Goal: Information Seeking & Learning: Learn about a topic

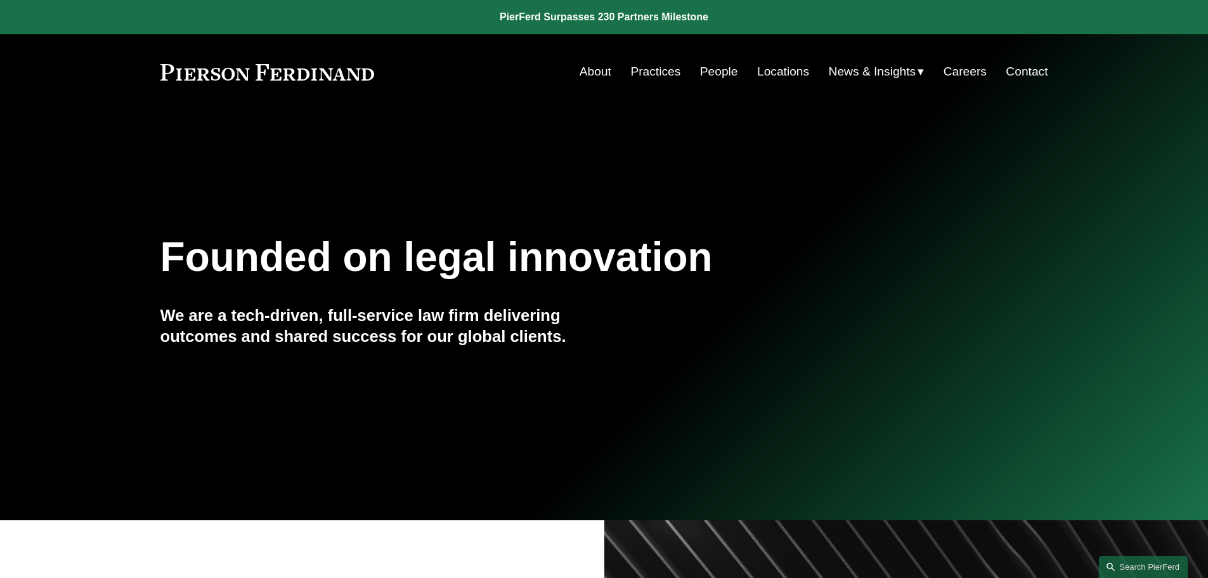
click at [778, 68] on link "Locations" at bounding box center [783, 72] width 52 height 24
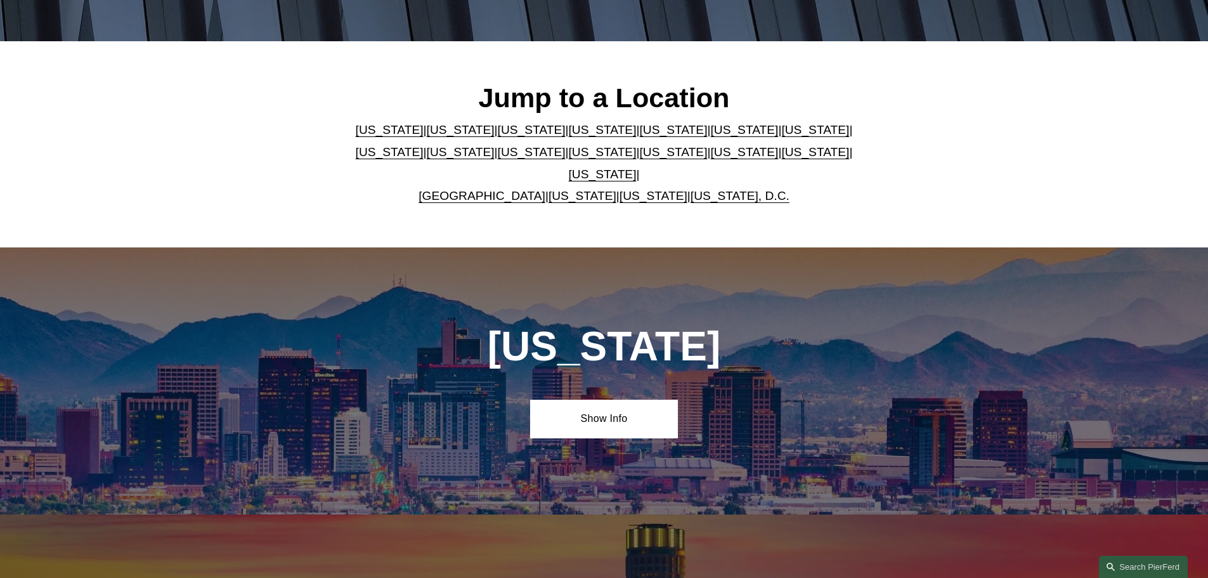
scroll to position [423, 0]
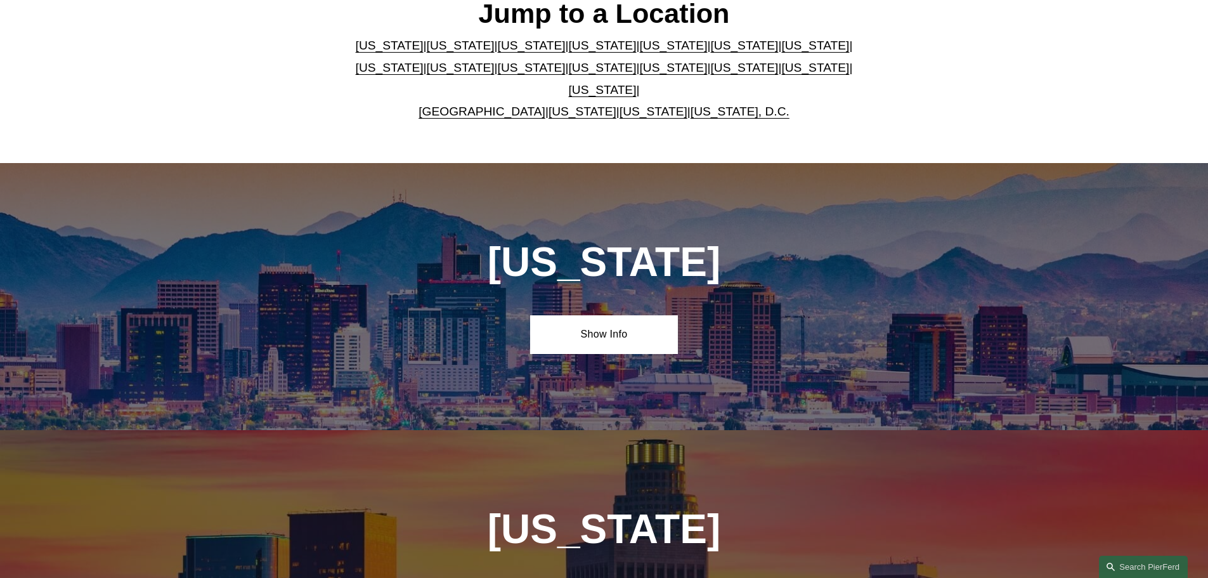
click at [637, 83] on link "[US_STATE]" at bounding box center [603, 89] width 68 height 13
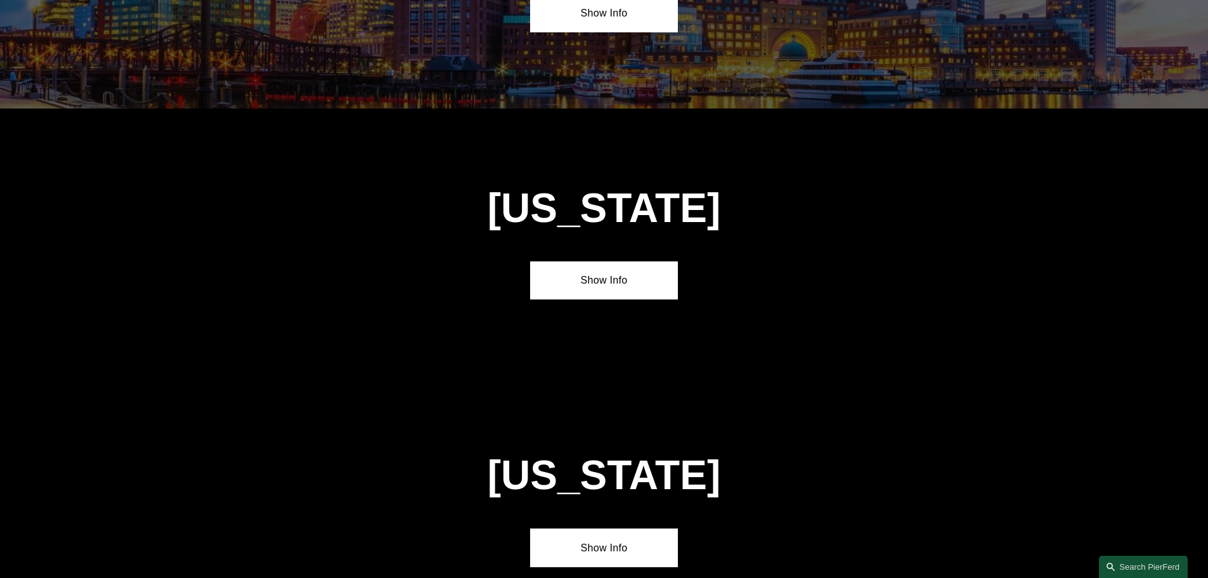
scroll to position [4315, 0]
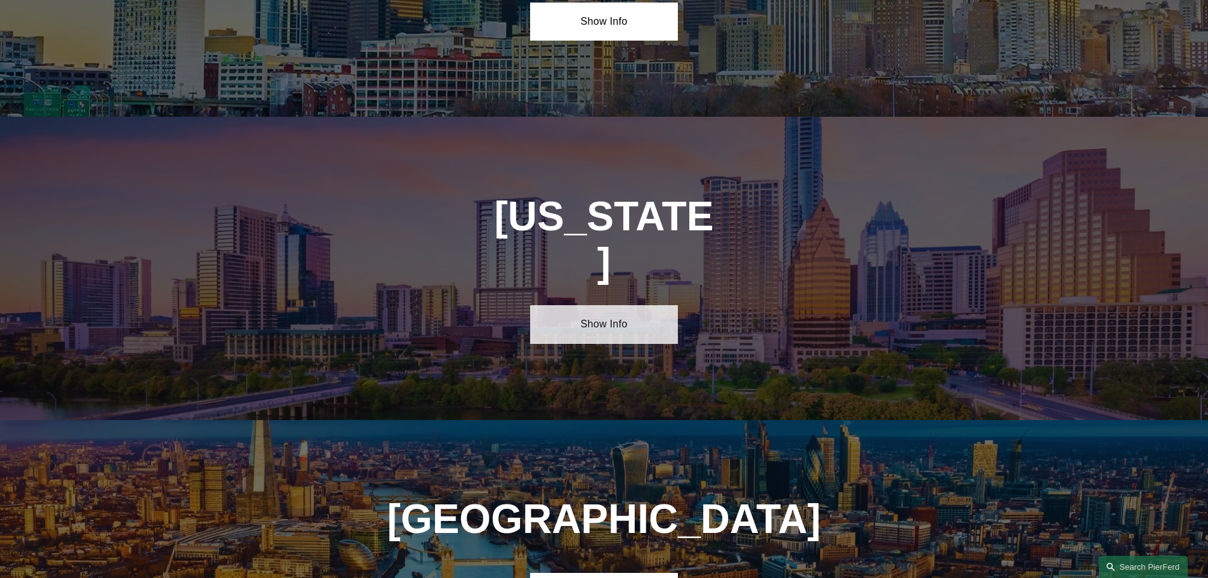
click at [574, 305] on link "Show Info" at bounding box center [604, 324] width 148 height 38
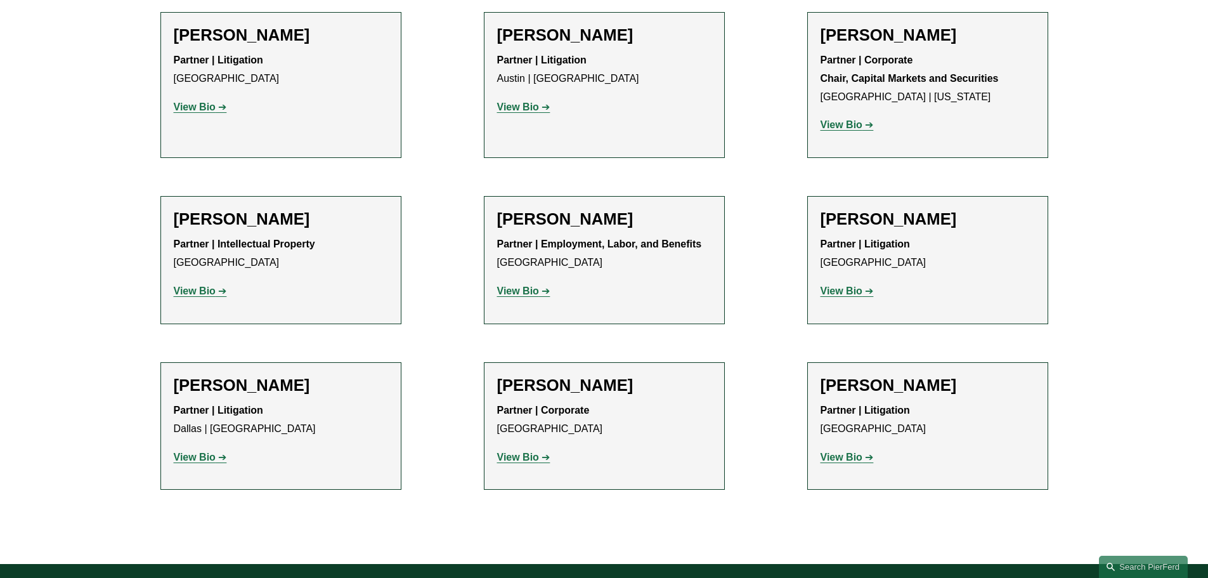
scroll to position [634, 0]
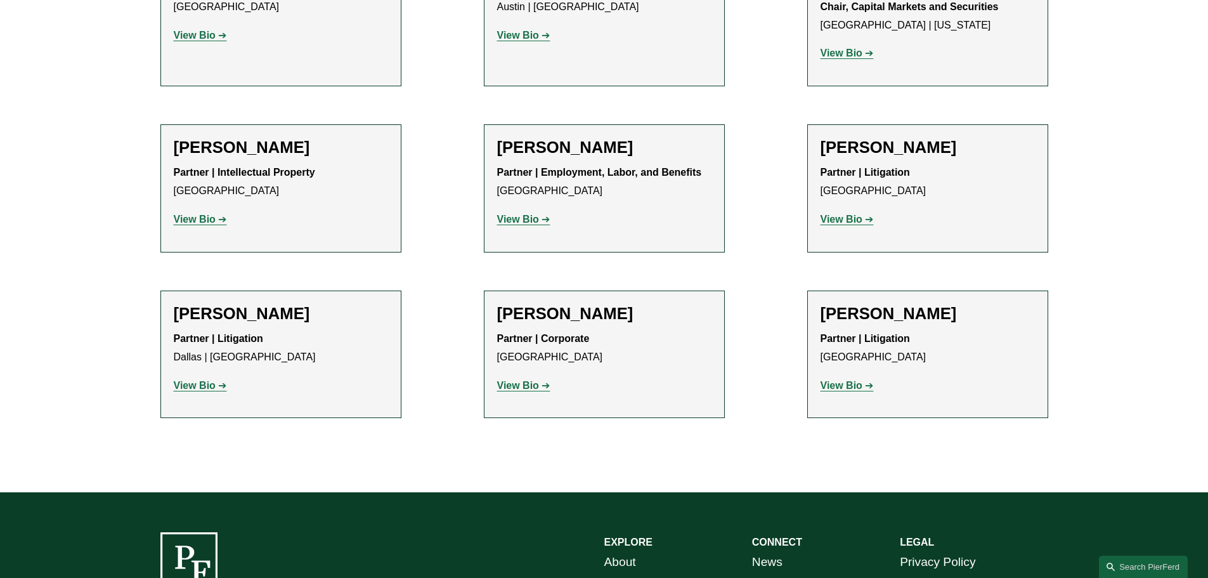
click at [532, 382] on strong "View Bio" at bounding box center [518, 385] width 42 height 11
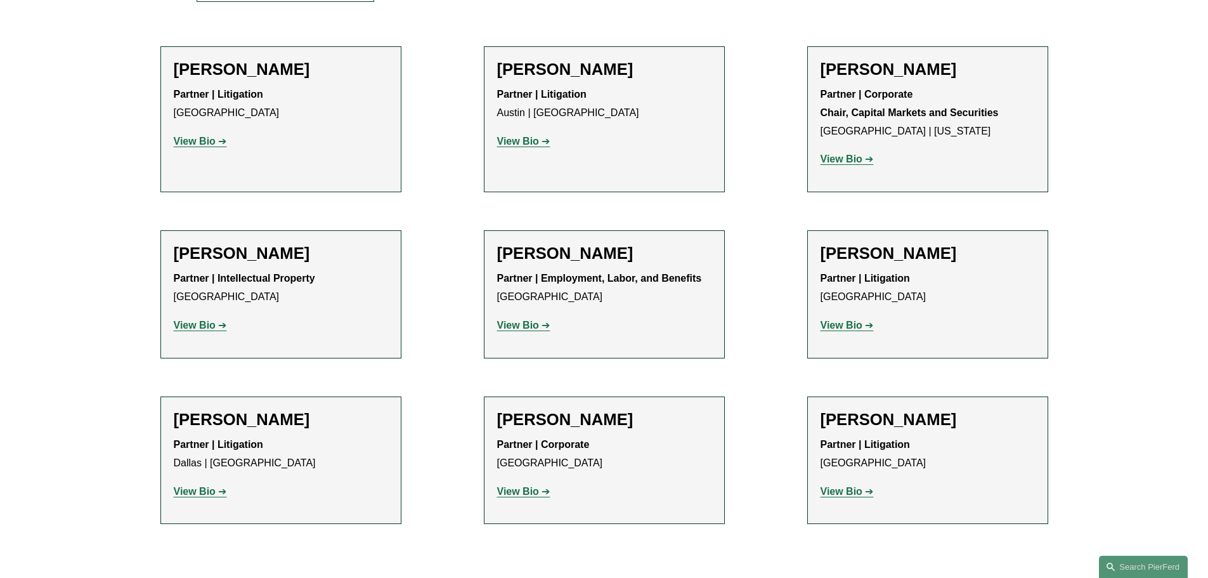
click at [849, 160] on strong "View Bio" at bounding box center [841, 158] width 42 height 11
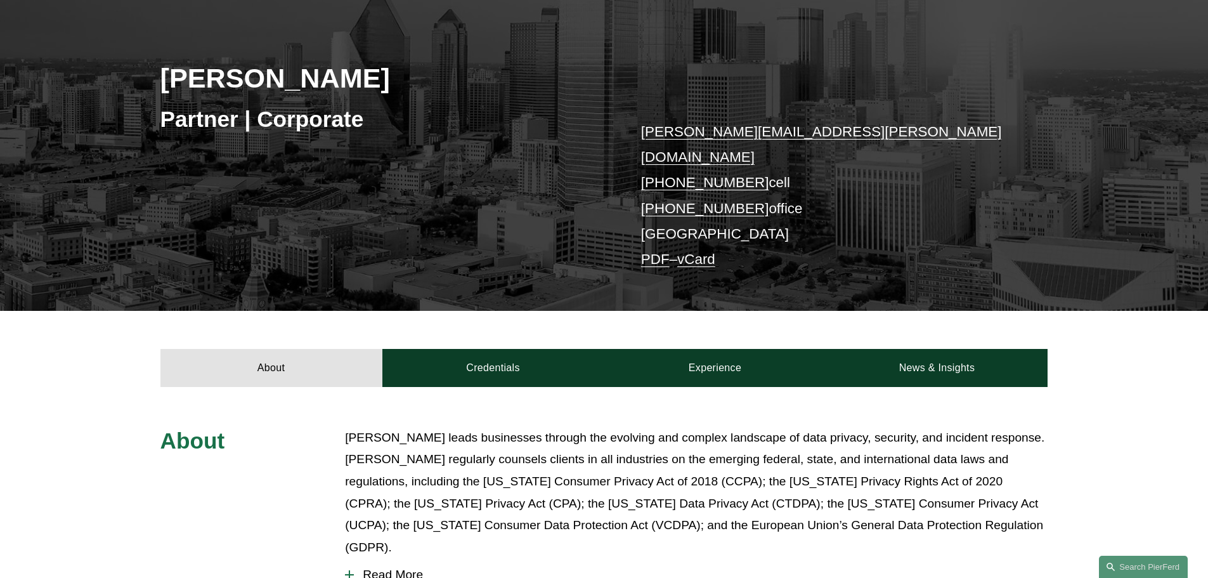
scroll to position [317, 0]
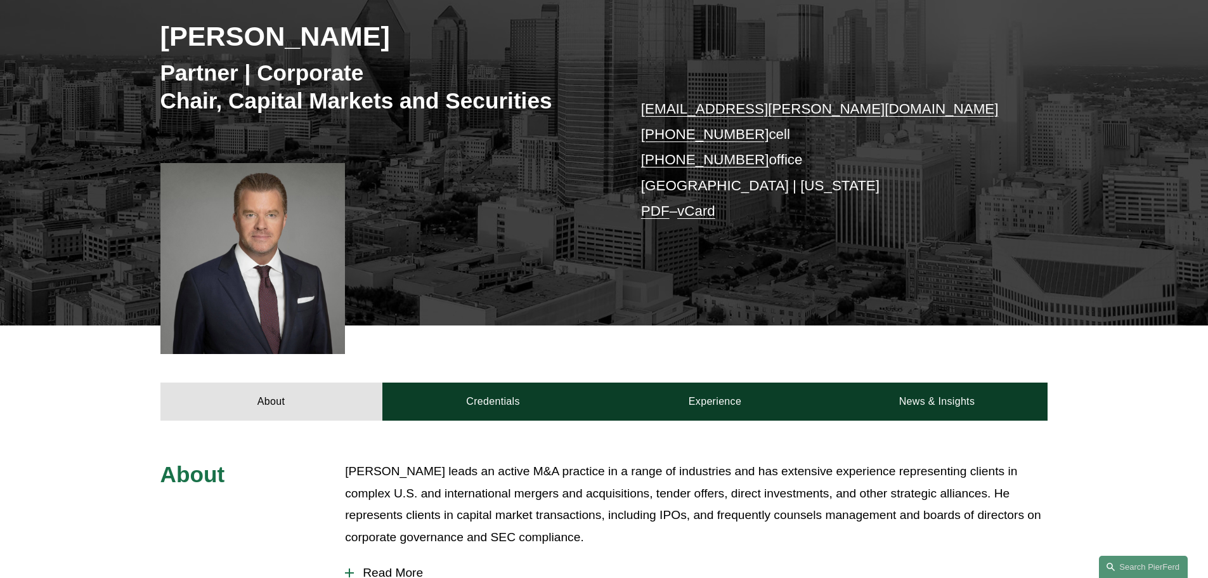
scroll to position [423, 0]
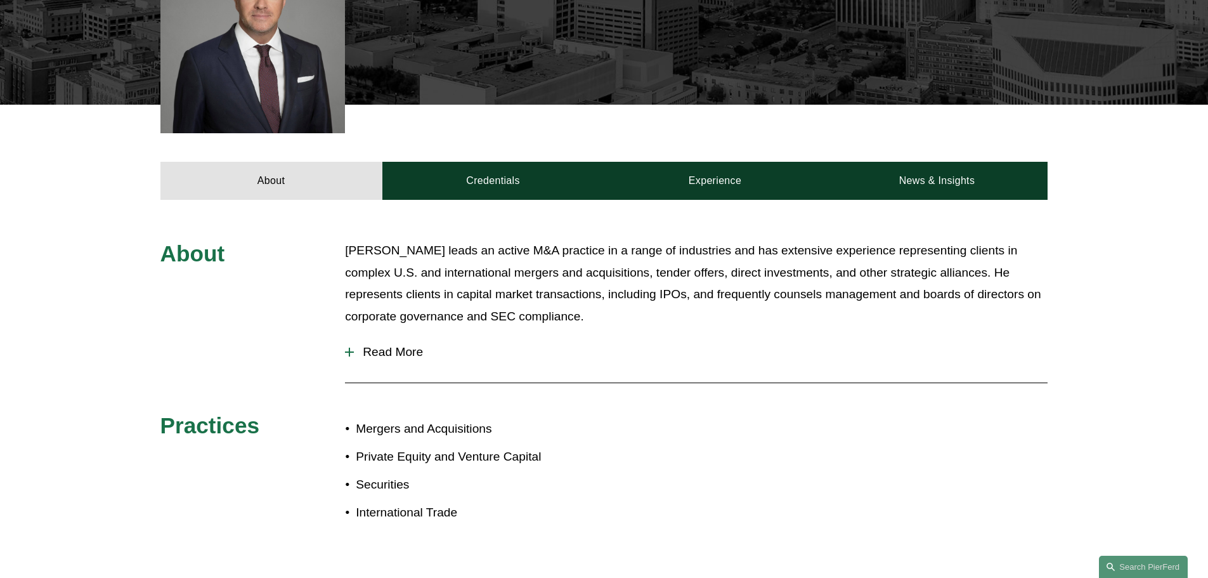
click at [398, 346] on span "Read More" at bounding box center [701, 352] width 694 height 14
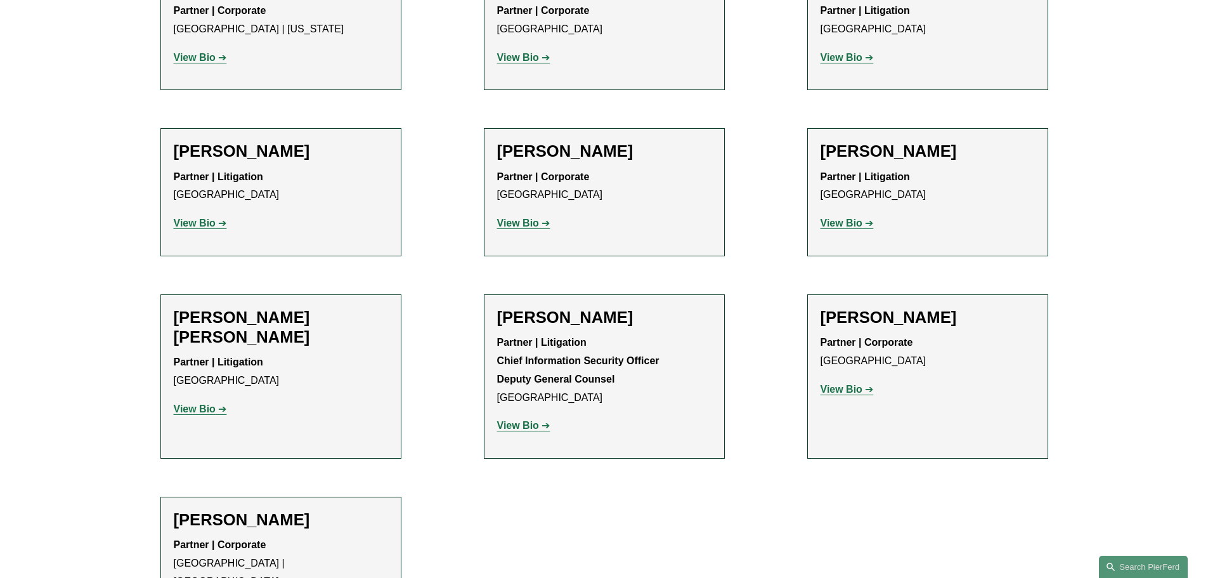
scroll to position [634, 0]
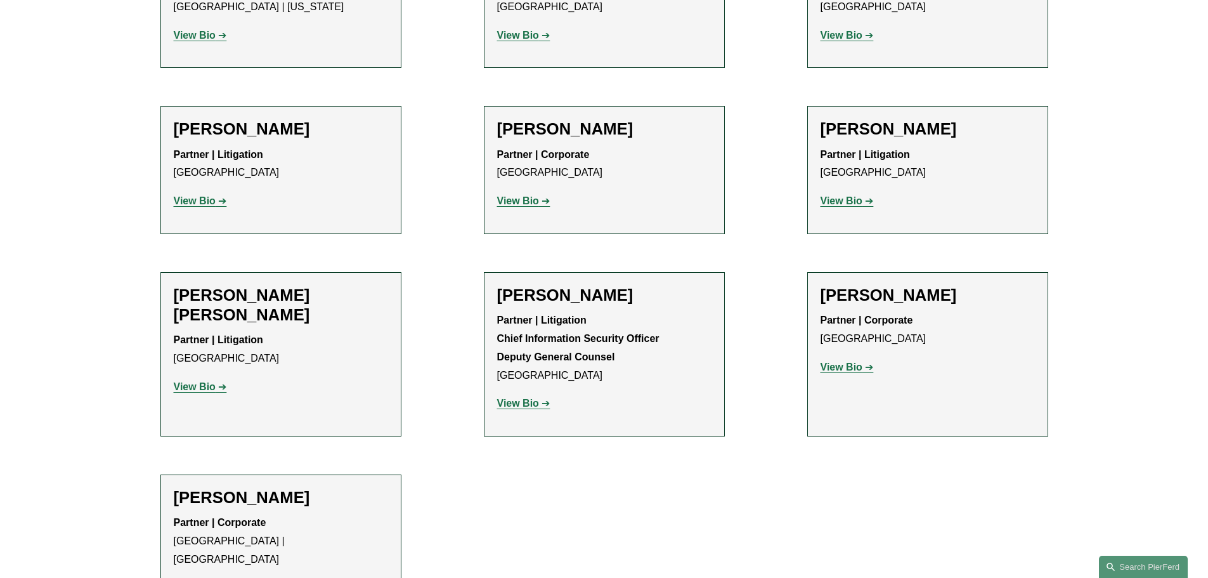
click at [838, 366] on strong "View Bio" at bounding box center [841, 366] width 42 height 11
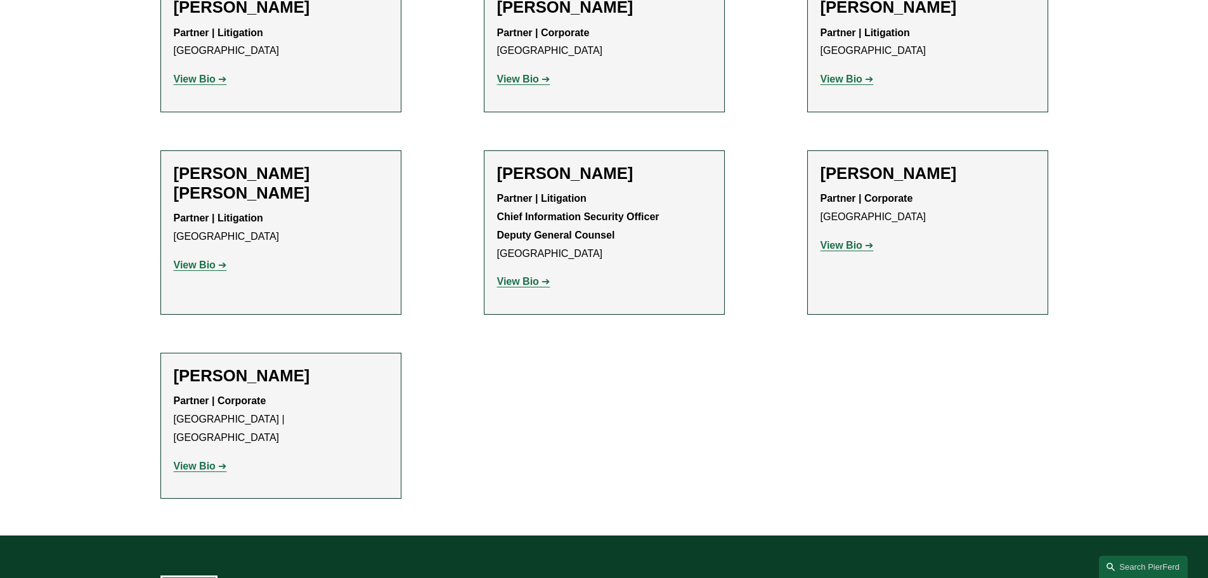
scroll to position [845, 0]
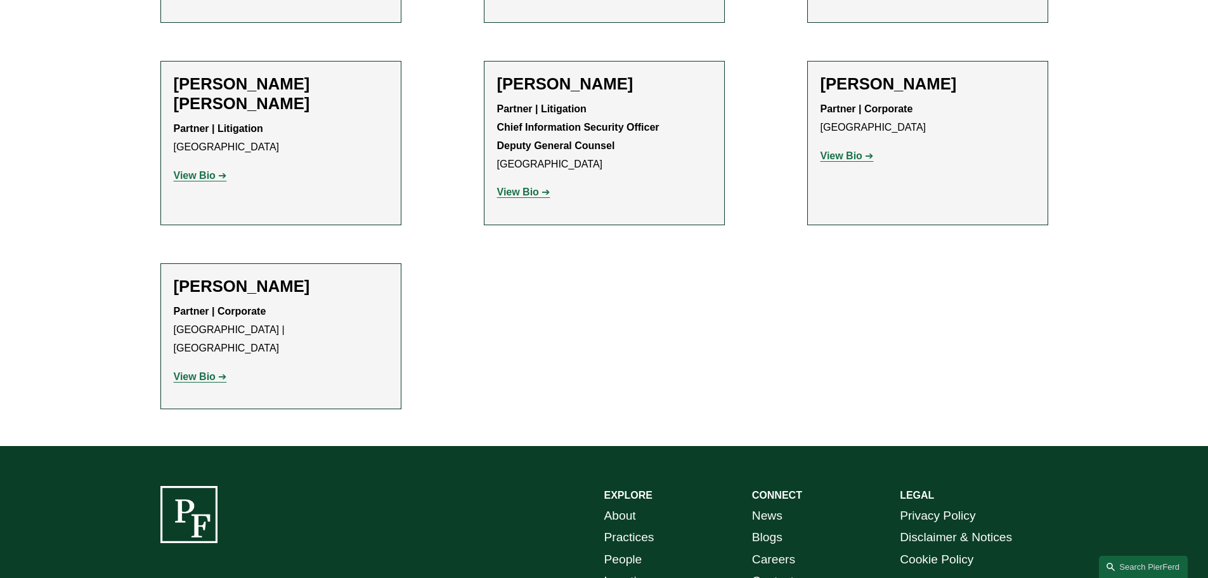
click at [200, 371] on strong "View Bio" at bounding box center [195, 376] width 42 height 11
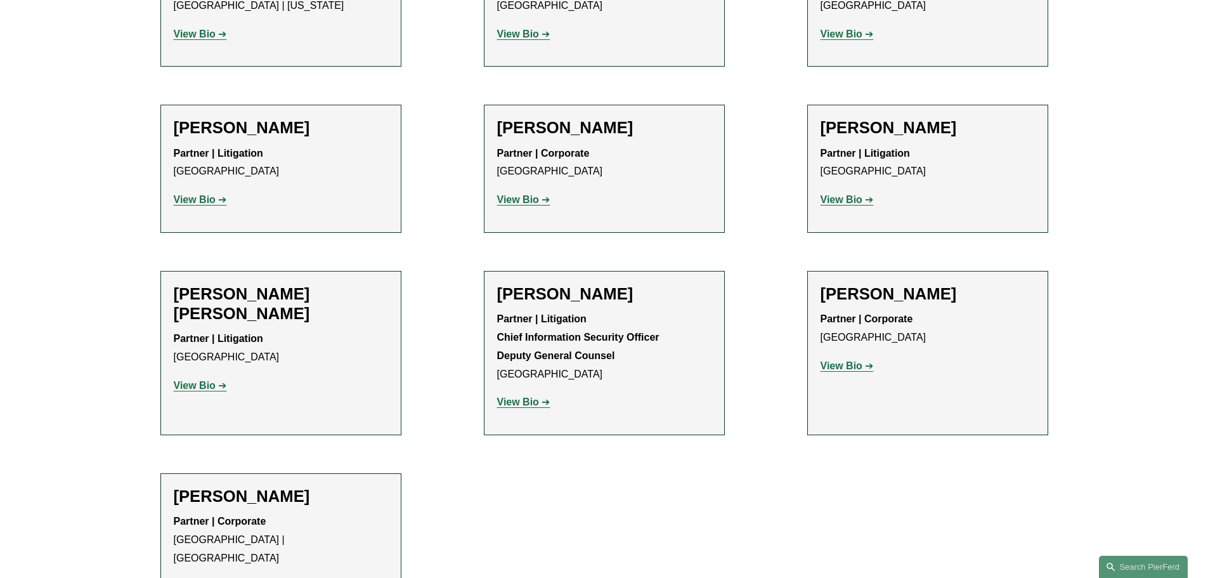
scroll to position [634, 0]
click at [202, 381] on strong "View Bio" at bounding box center [195, 386] width 42 height 11
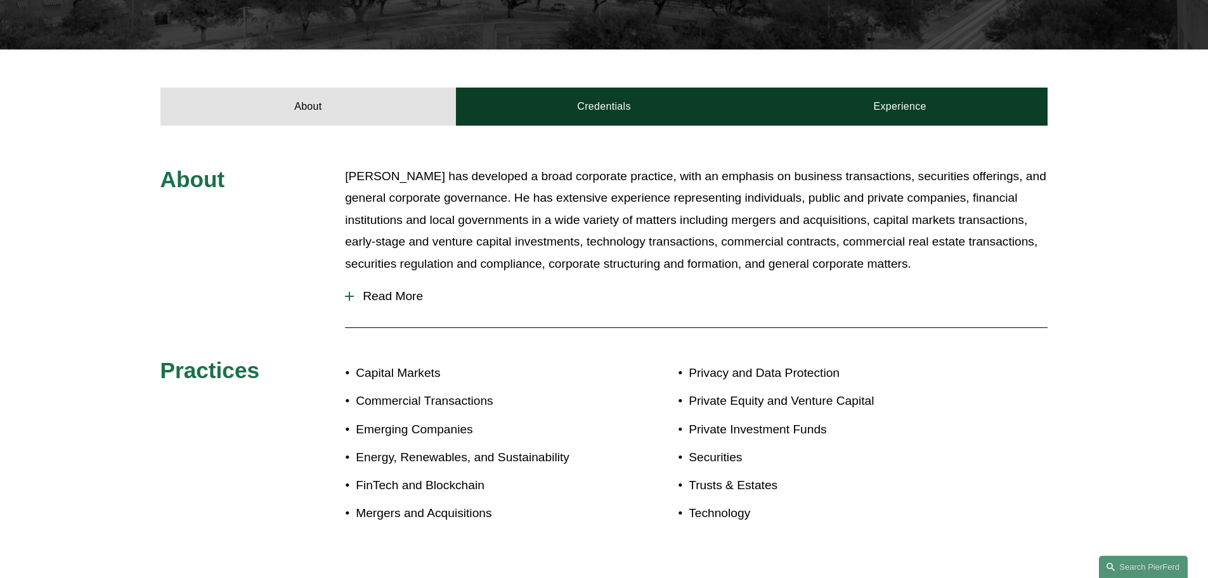
scroll to position [528, 0]
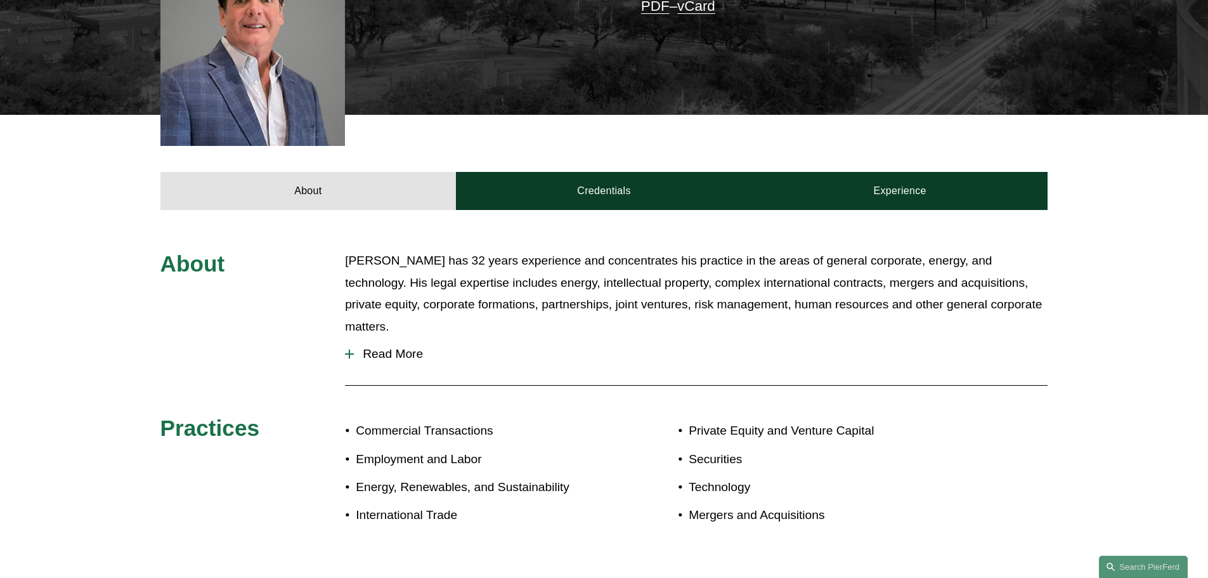
scroll to position [423, 0]
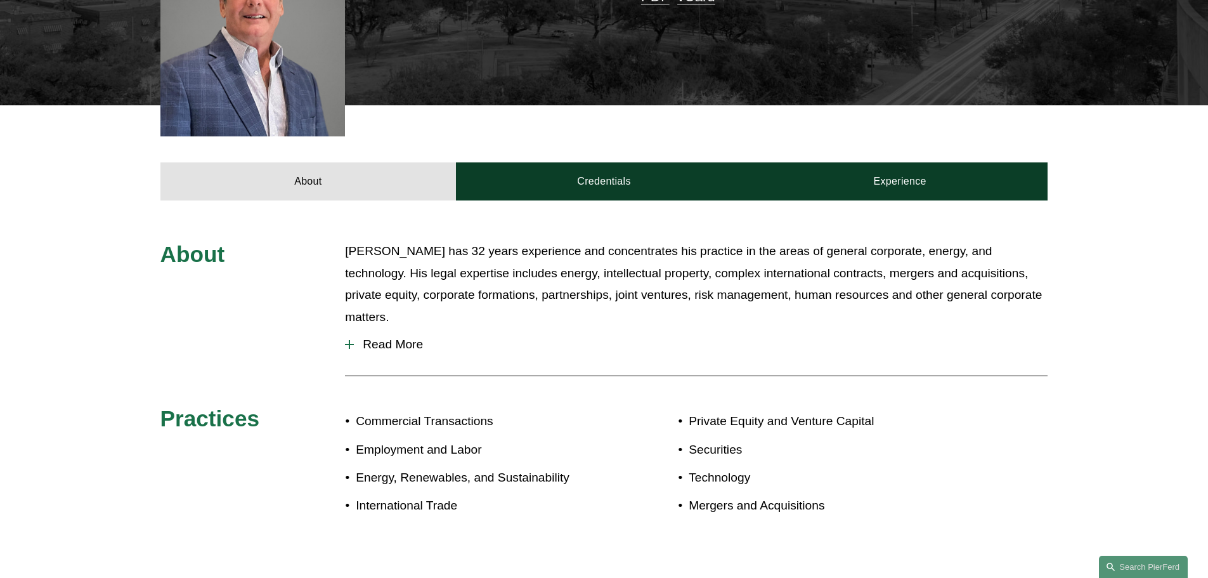
click at [374, 337] on span "Read More" at bounding box center [701, 344] width 694 height 14
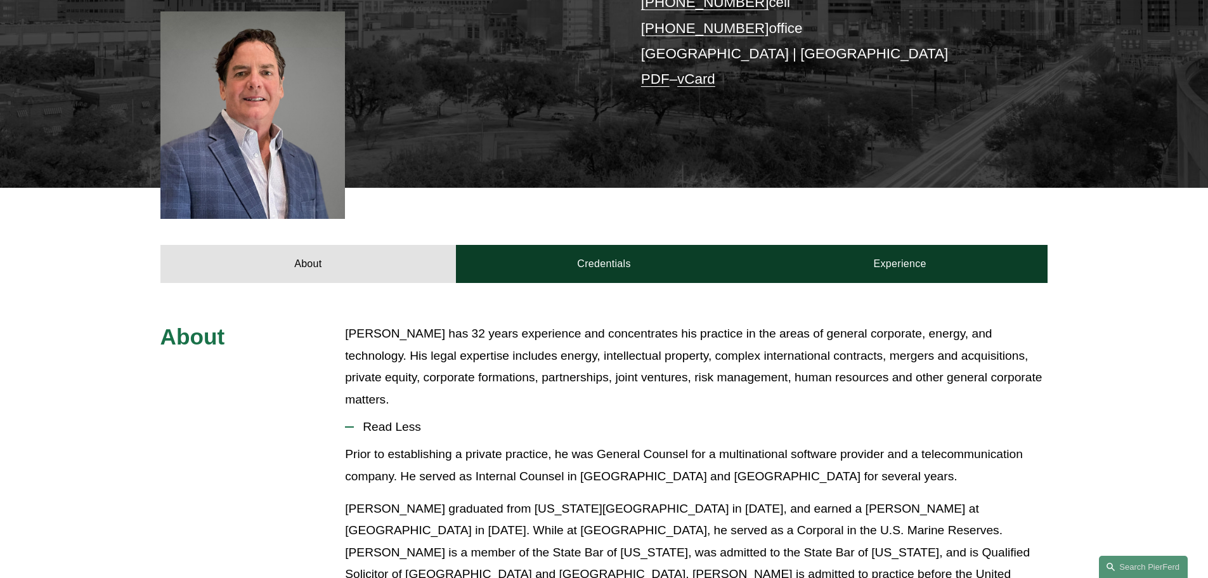
scroll to position [211, 0]
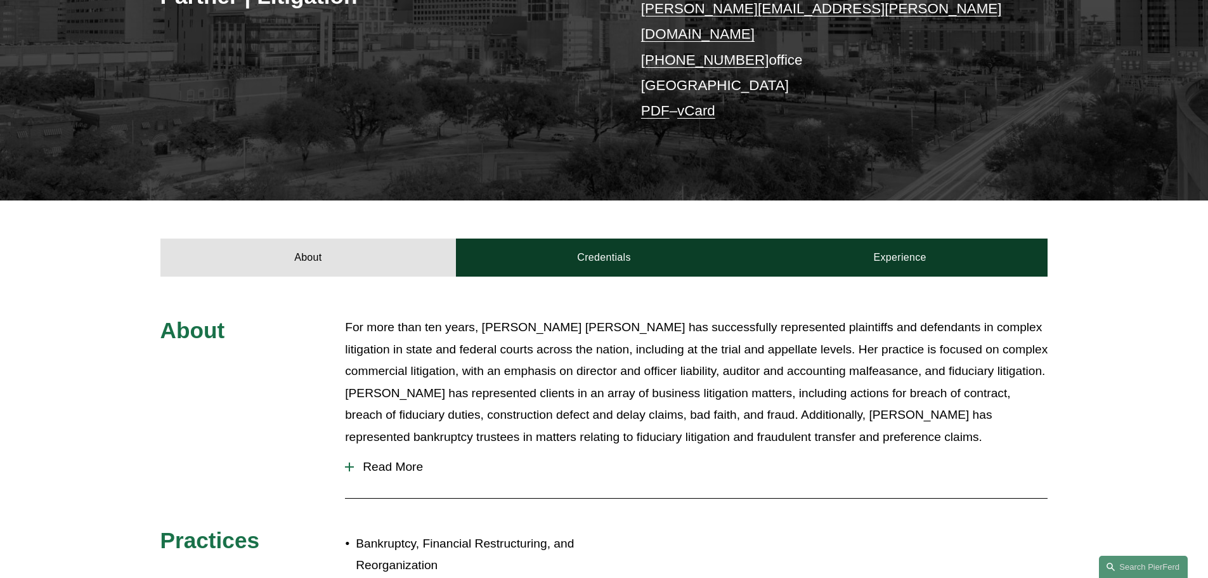
scroll to position [317, 0]
